Goal: Task Accomplishment & Management: Use online tool/utility

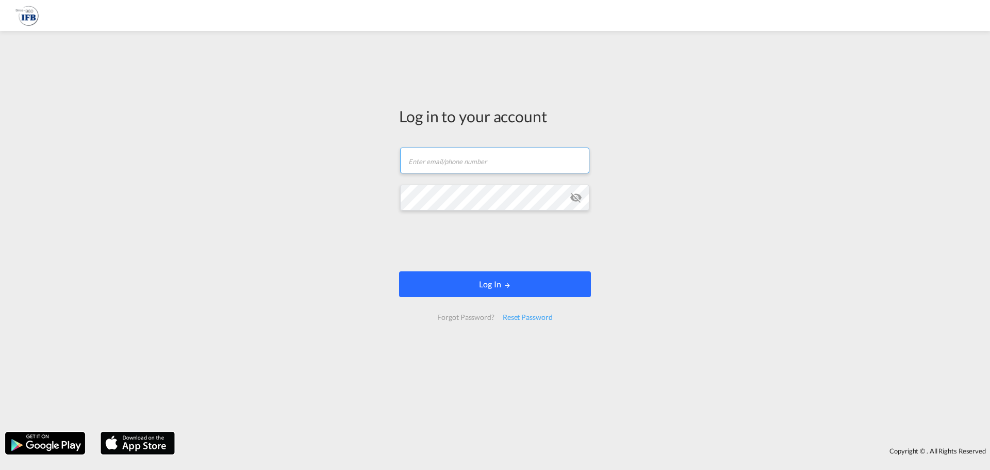
type input "[EMAIL_ADDRESS][DOMAIN_NAME]"
click at [508, 282] on md-icon "LOGIN" at bounding box center [507, 285] width 7 height 7
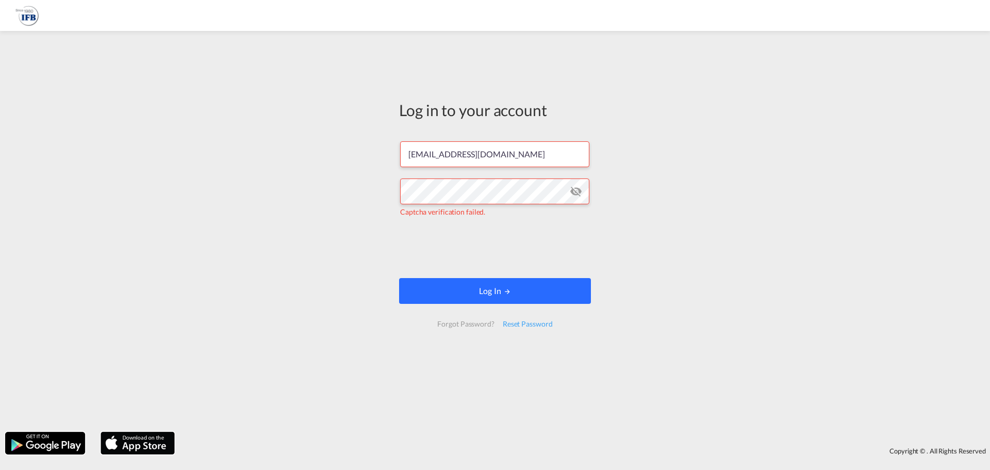
click at [451, 288] on button "Log In" at bounding box center [495, 291] width 192 height 26
